Goal: Use online tool/utility: Utilize a website feature to perform a specific function

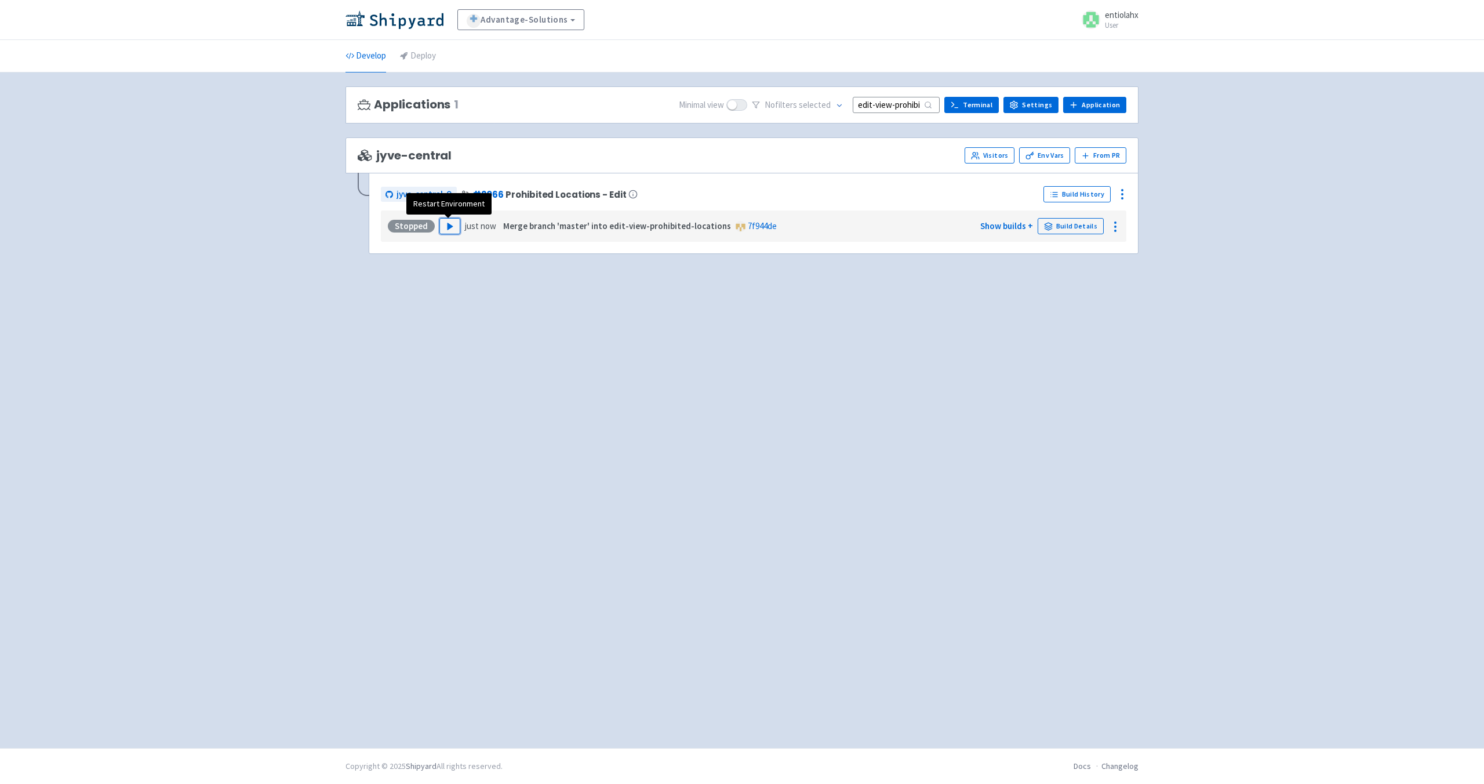
click at [447, 229] on polygon "button" at bounding box center [449, 226] width 5 height 6
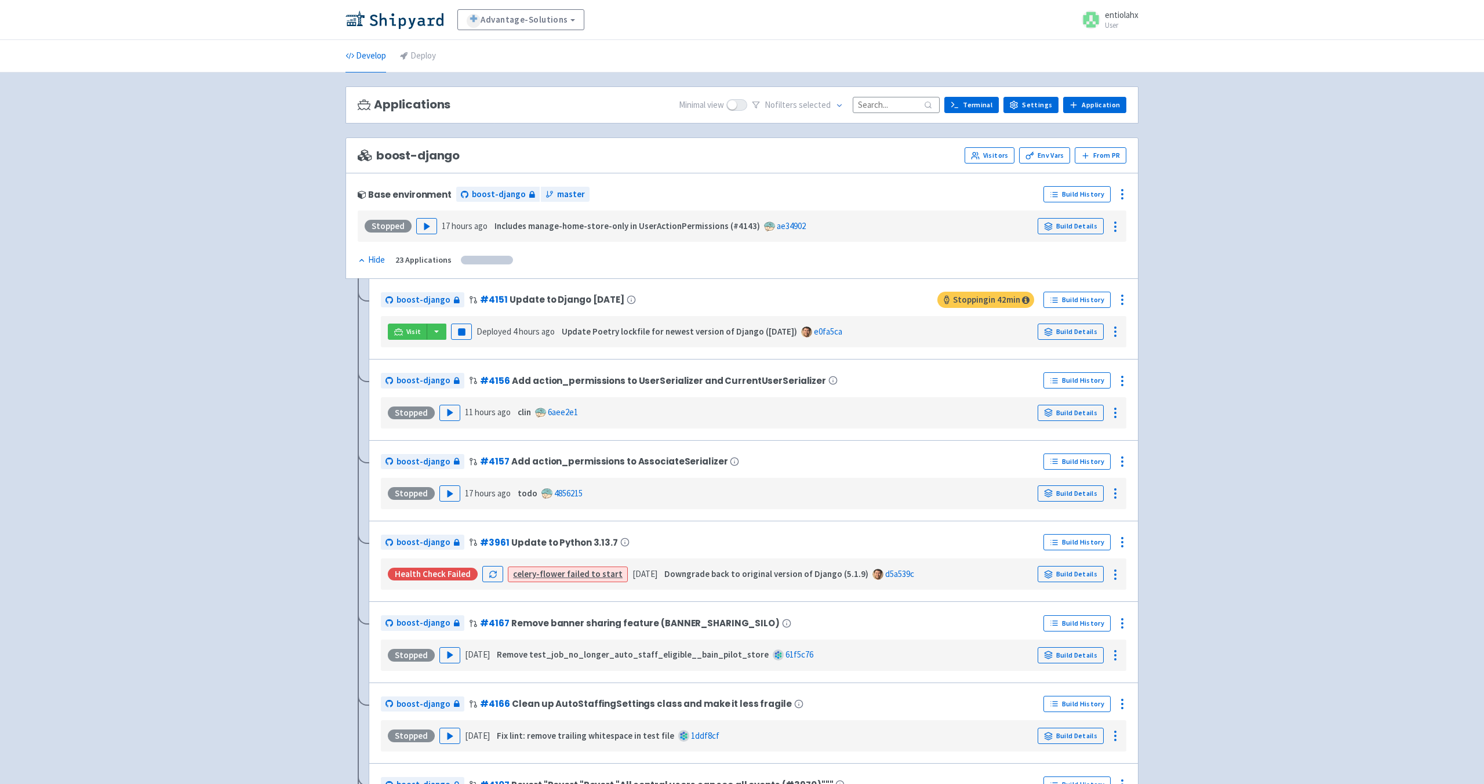
click at [875, 110] on input at bounding box center [896, 105] width 87 height 16
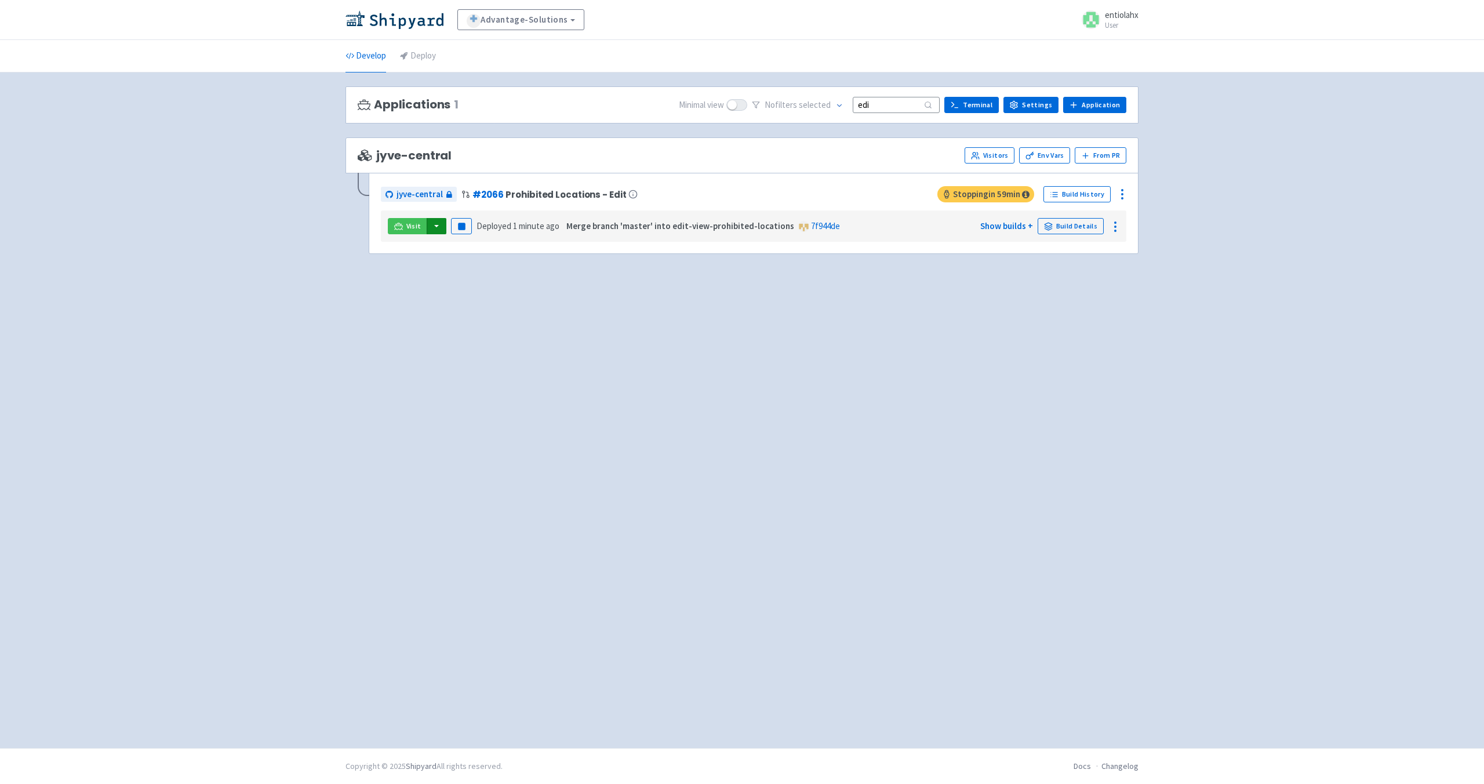
type input "edi"
click at [431, 231] on button "button" at bounding box center [437, 226] width 20 height 16
click at [468, 268] on link "jyve-central (react)" at bounding box center [486, 268] width 121 height 18
click at [438, 231] on button "button" at bounding box center [437, 226] width 20 height 16
click at [464, 276] on div "boost-django (django-api) jyve-central (react)" at bounding box center [486, 258] width 122 height 46
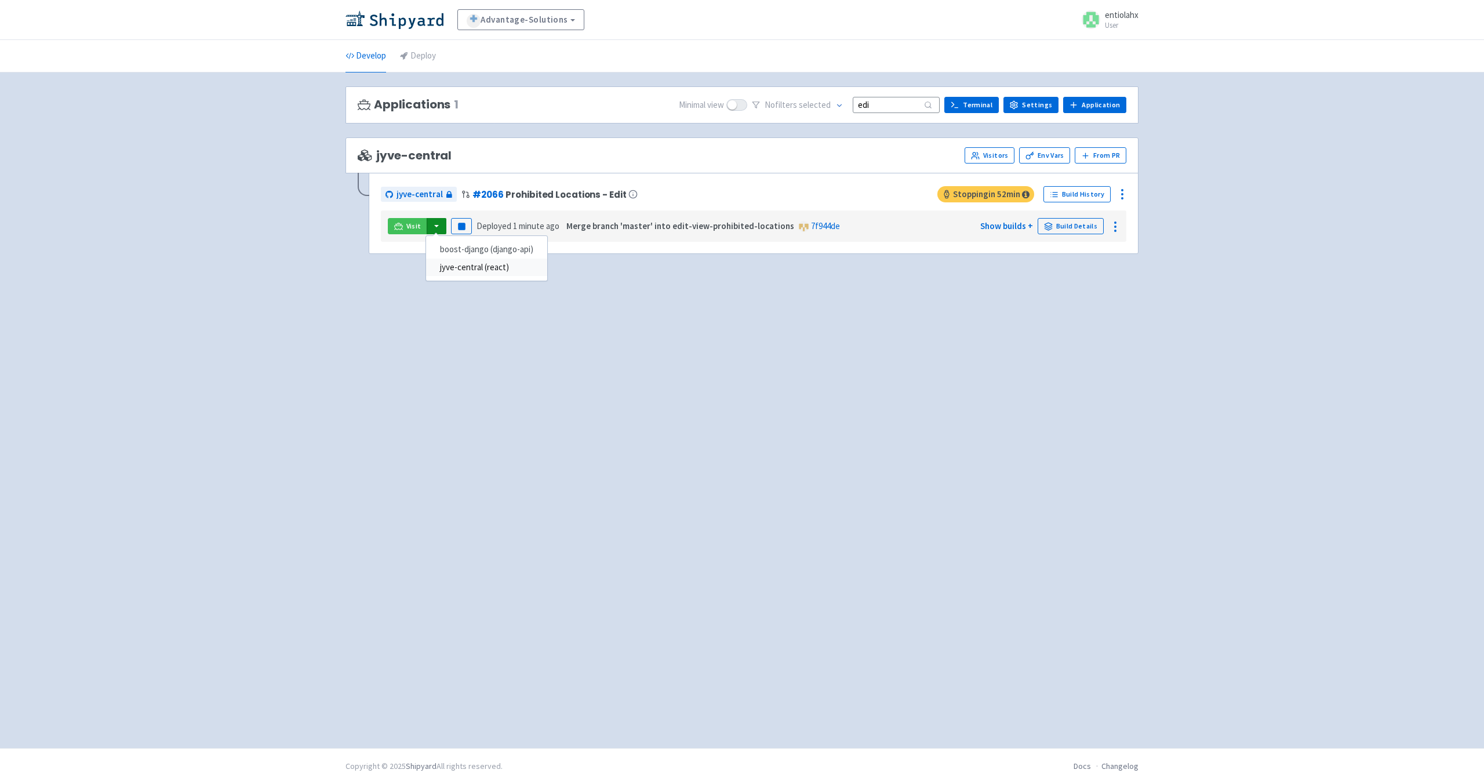
click at [453, 265] on link "jyve-central (react)" at bounding box center [486, 268] width 121 height 18
